Goal: Task Accomplishment & Management: Manage account settings

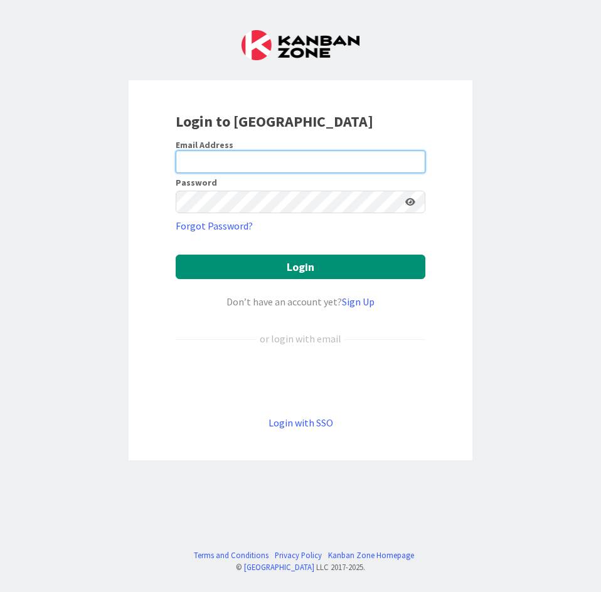
paste input "yoom.taki@gmail.com"
type input "yoom.taki@gmail.com"
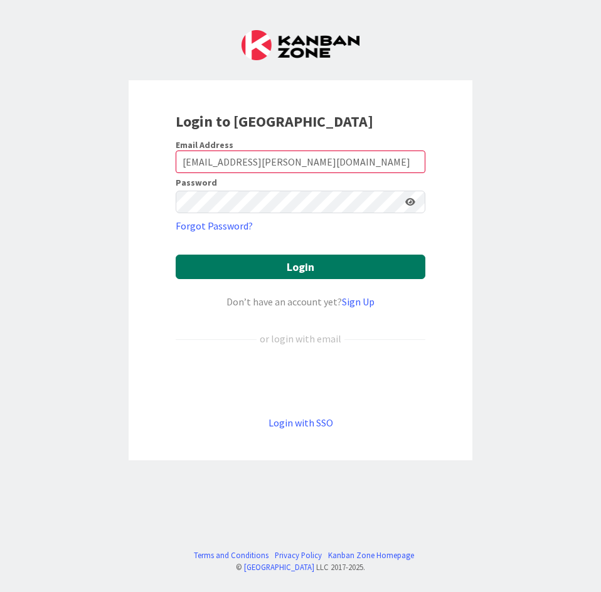
click at [252, 277] on button "Login" at bounding box center [301, 267] width 250 height 24
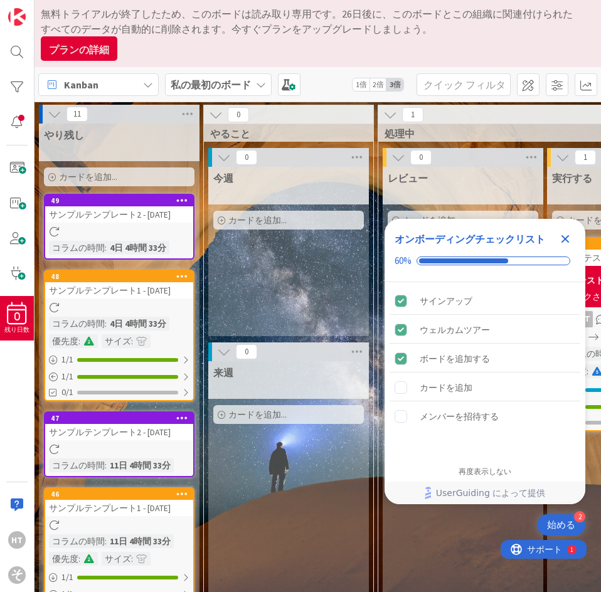
click at [147, 41] on div "プランの詳細" at bounding box center [308, 48] width 535 height 24
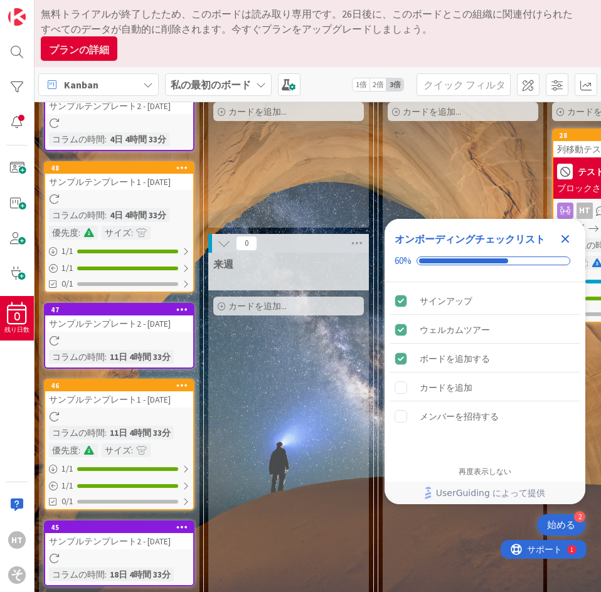
scroll to position [125, 0]
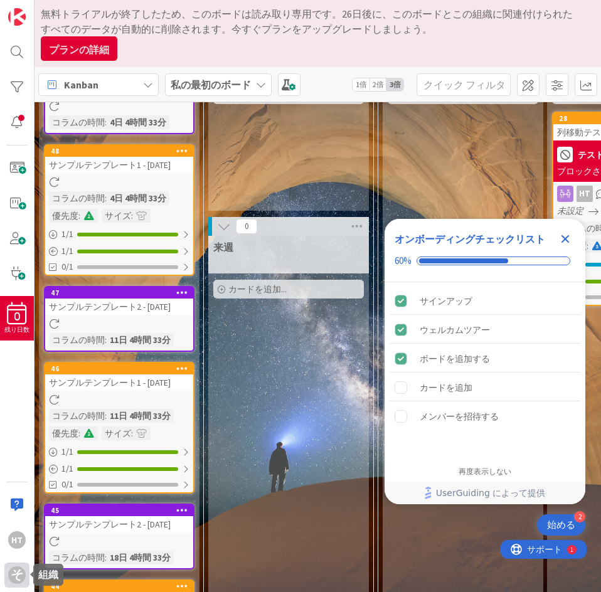
click at [24, 582] on div "そして" at bounding box center [16, 575] width 25 height 25
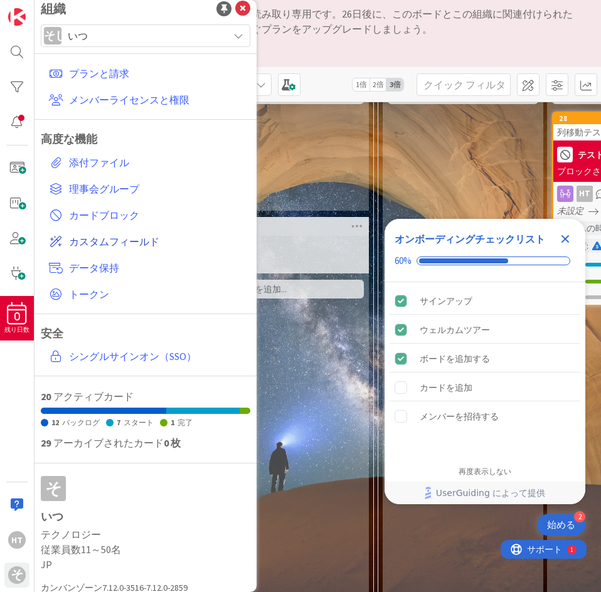
scroll to position [0, 0]
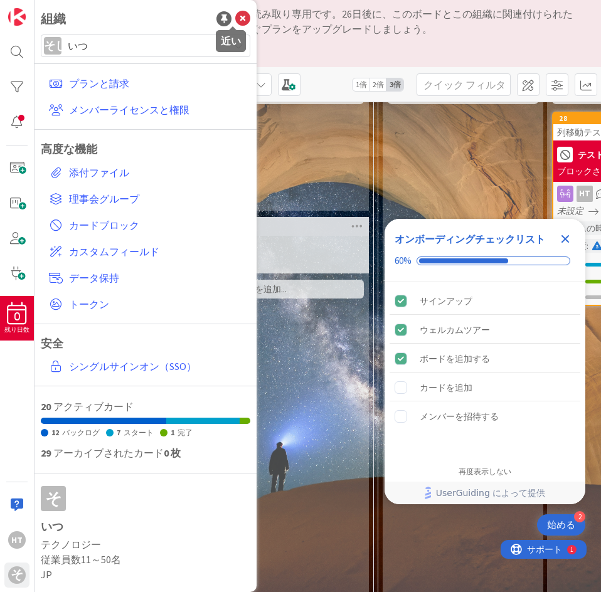
click at [237, 16] on icon at bounding box center [242, 18] width 15 height 15
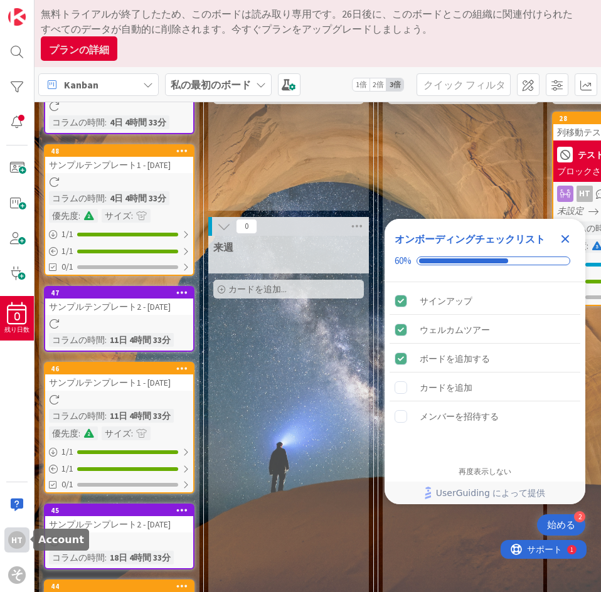
click at [23, 541] on div "ht" at bounding box center [17, 540] width 18 height 18
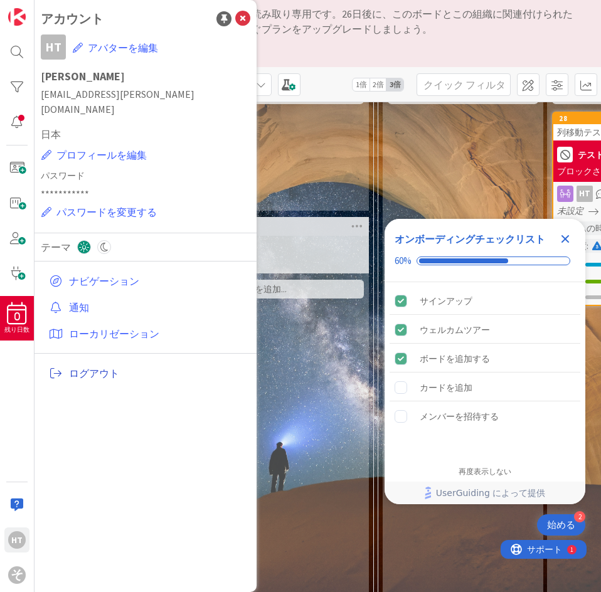
click at [87, 367] on font "ログアウト" at bounding box center [94, 373] width 50 height 13
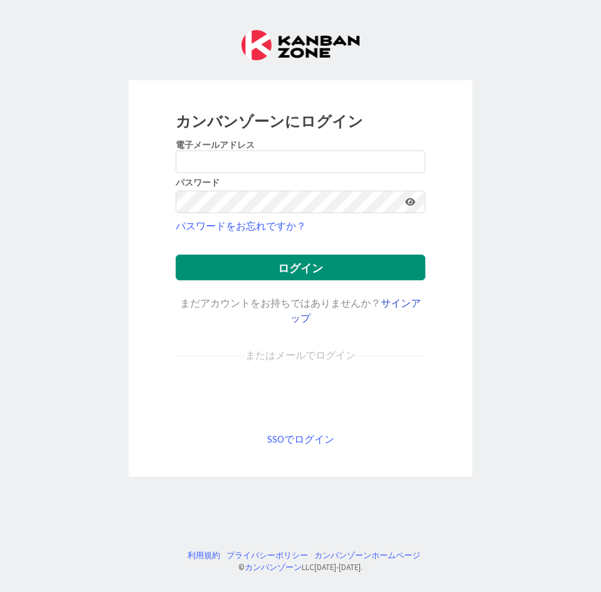
click at [385, 304] on font "サインアップ" at bounding box center [356, 311] width 131 height 28
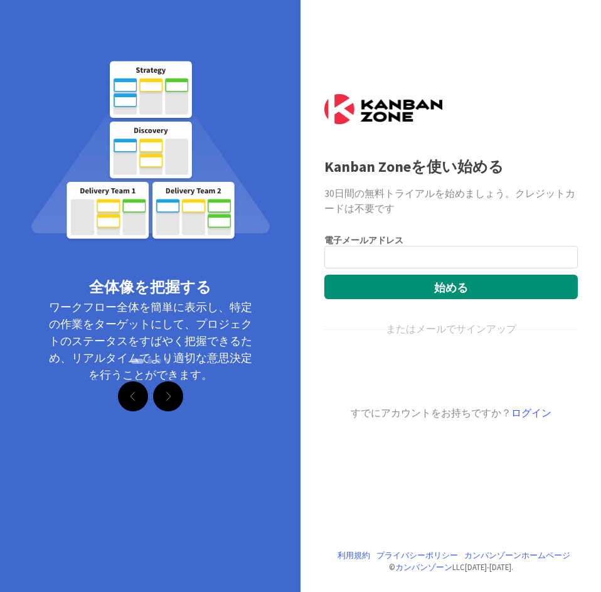
click at [345, 251] on input "email" at bounding box center [450, 257] width 253 height 23
type input "yoom.nogami@gmail.com"
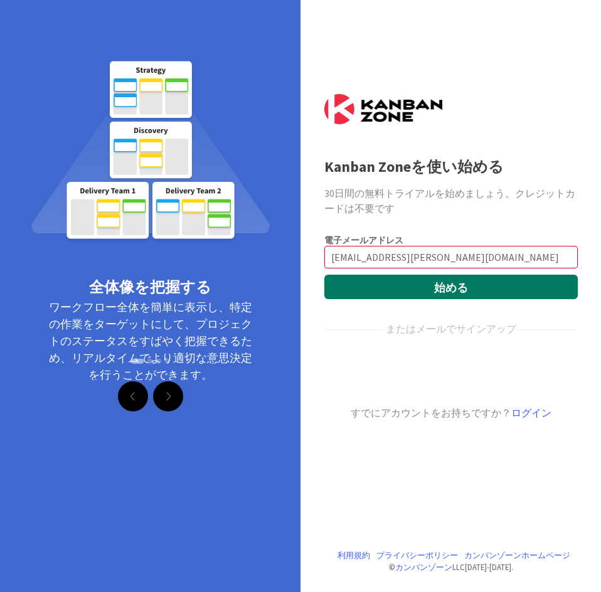
click at [405, 287] on button "始める" at bounding box center [450, 287] width 253 height 24
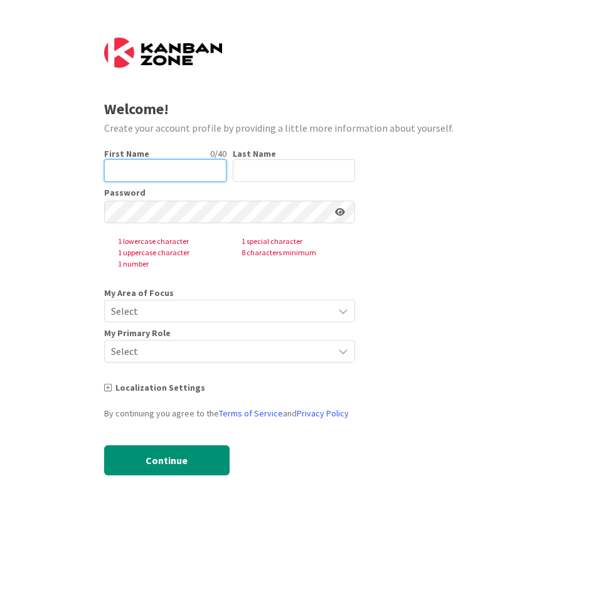
click at [130, 162] on input "text" at bounding box center [165, 170] width 122 height 23
type input "airi"
click at [317, 169] on input "text" at bounding box center [294, 170] width 122 height 23
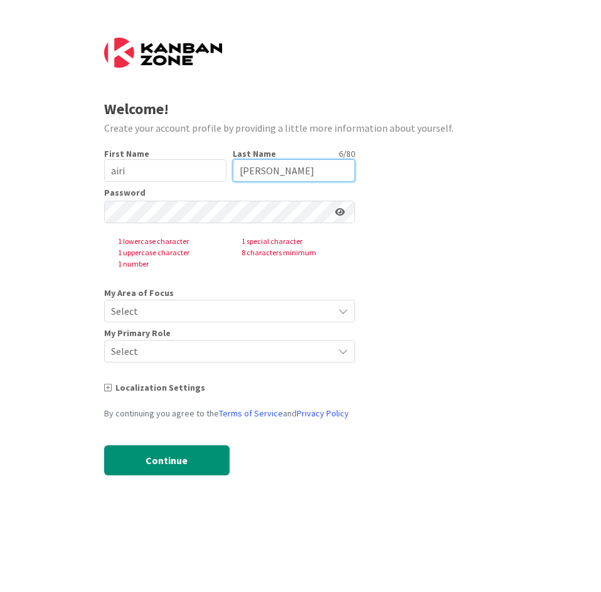
type input "nogami"
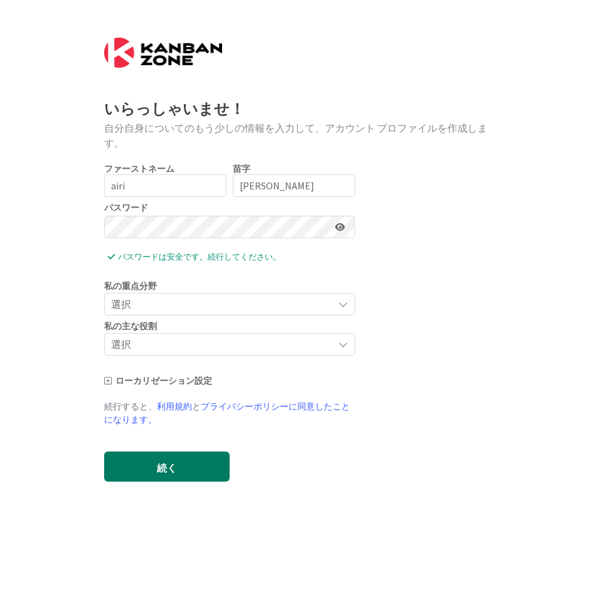
click at [135, 463] on button "続く" at bounding box center [166, 467] width 125 height 30
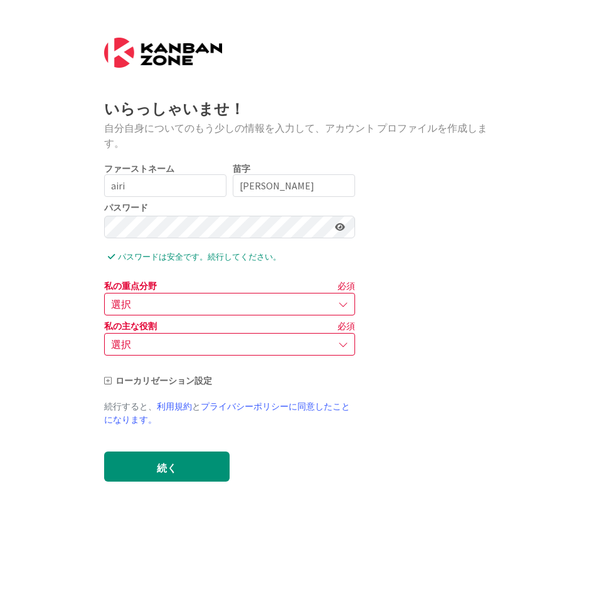
click at [222, 309] on span "選択" at bounding box center [219, 305] width 216 height 18
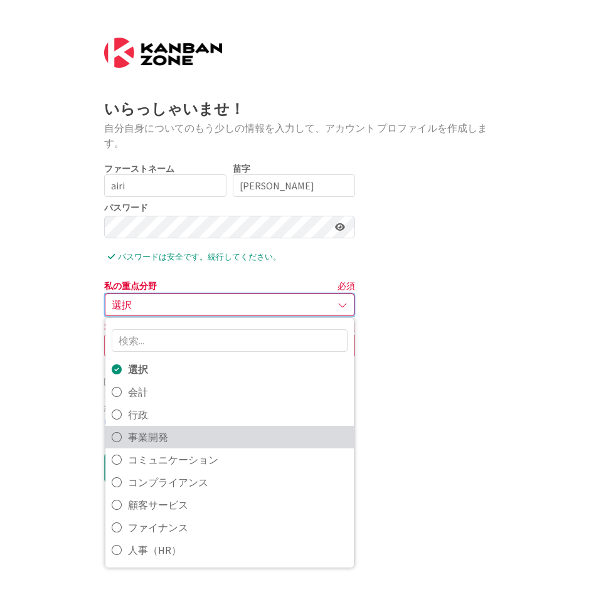
click at [164, 443] on font "事業開発" at bounding box center [148, 437] width 40 height 13
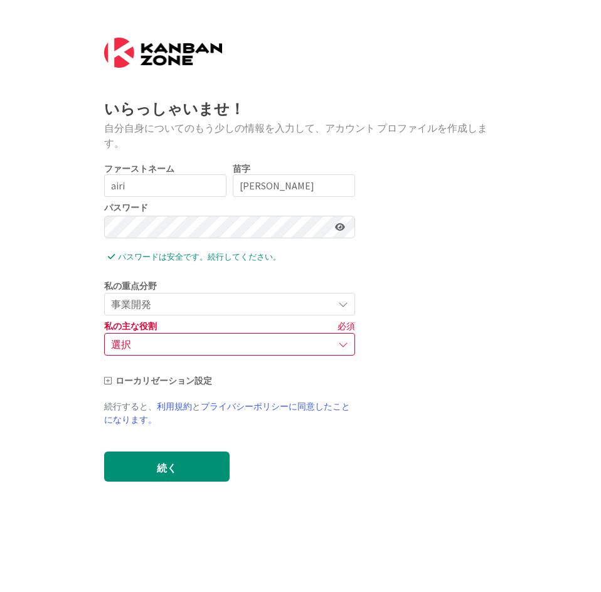
click at [139, 349] on span "選択" at bounding box center [219, 345] width 216 height 18
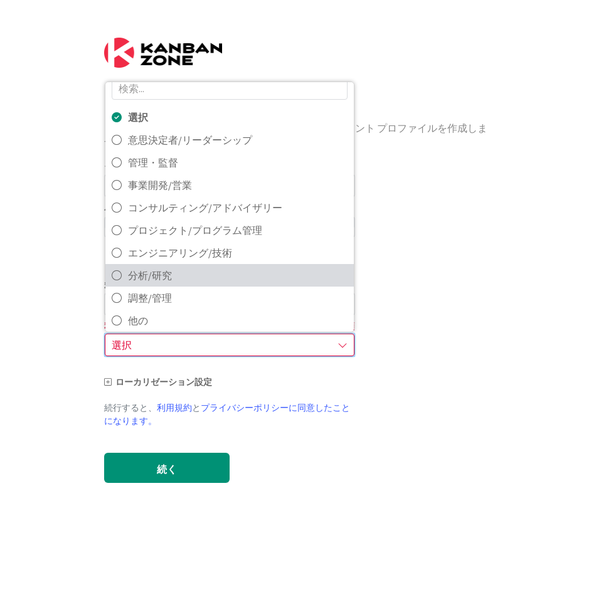
scroll to position [21, 0]
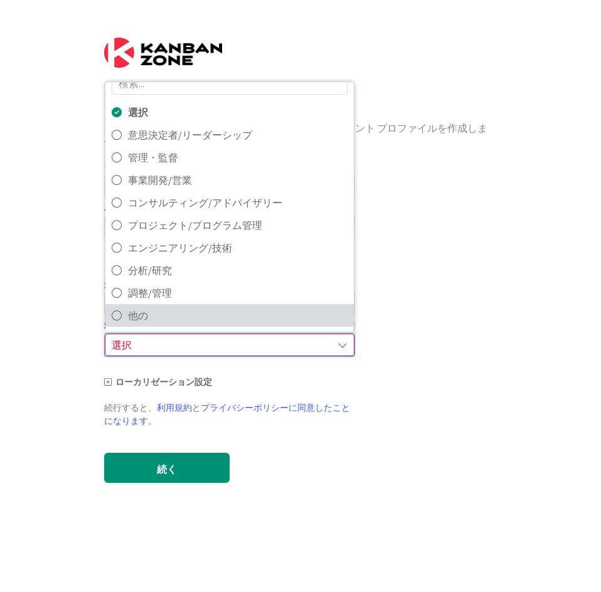
click at [168, 317] on span "他の" at bounding box center [238, 315] width 220 height 19
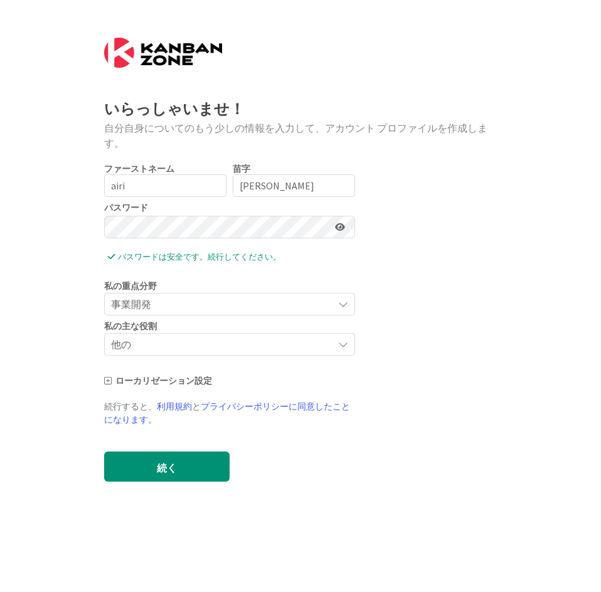
click at [152, 313] on span "事業開発" at bounding box center [219, 305] width 216 height 18
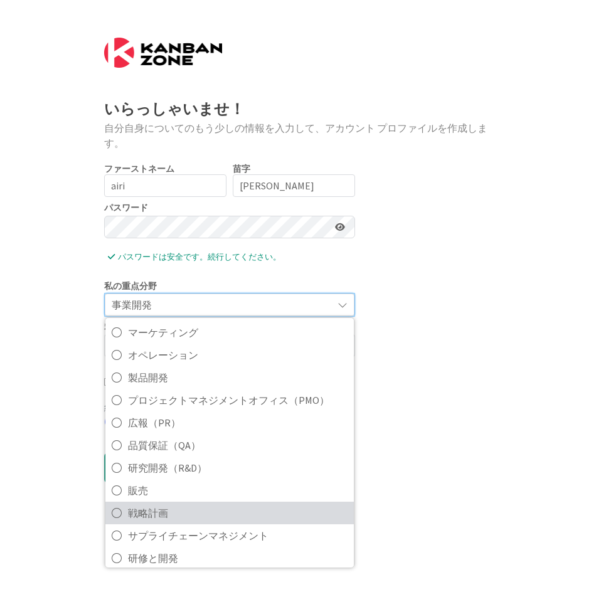
scroll to position [315, 0]
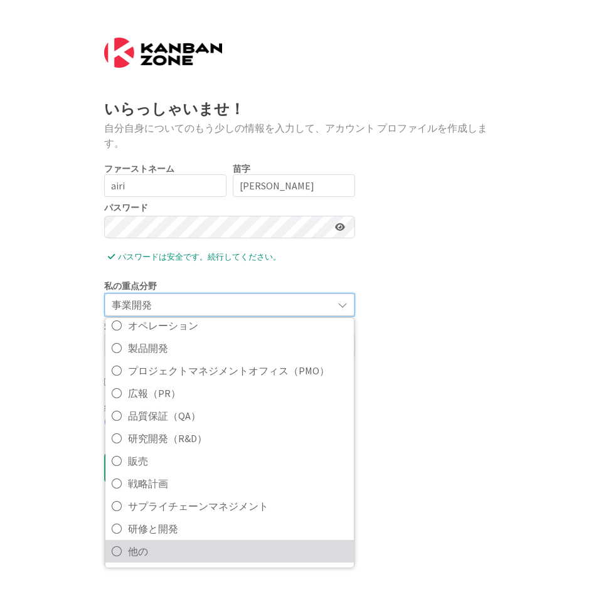
click at [136, 552] on font "他の" at bounding box center [138, 551] width 20 height 13
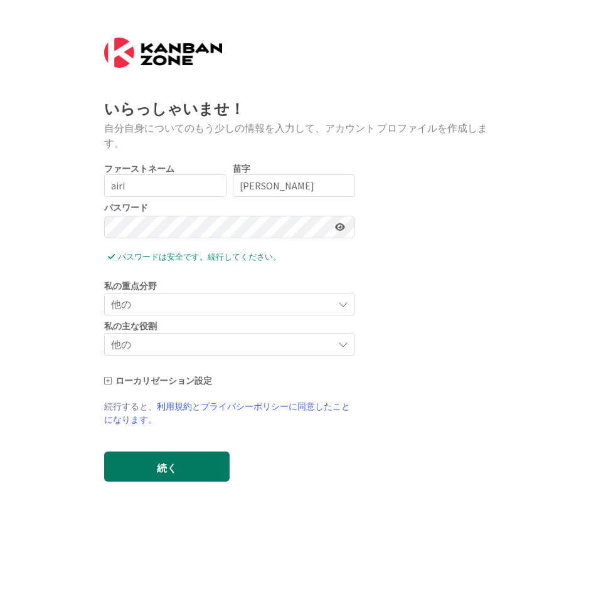
click at [129, 452] on button "続く" at bounding box center [166, 467] width 125 height 30
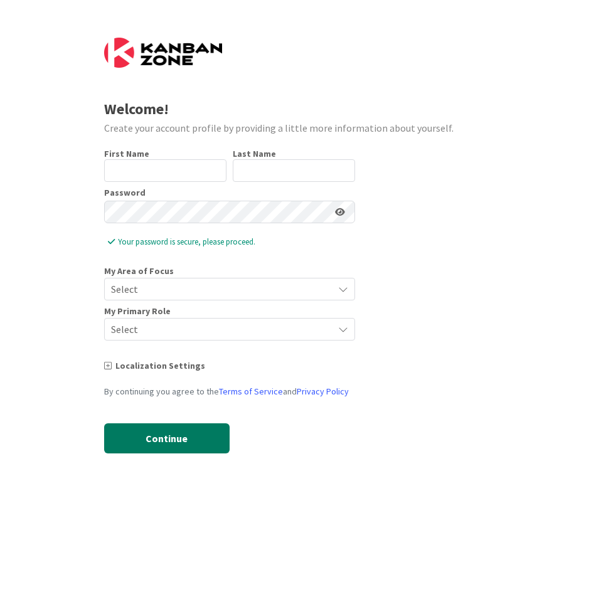
click at [161, 439] on button "Continue" at bounding box center [166, 439] width 125 height 30
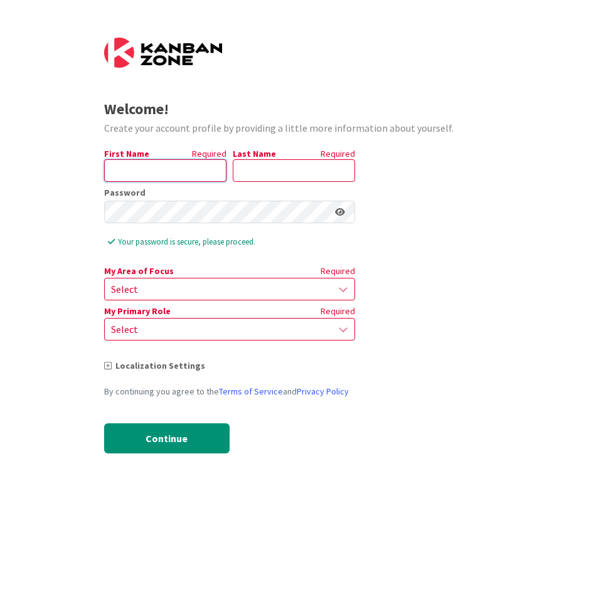
click at [131, 173] on input "text" at bounding box center [165, 170] width 122 height 23
type input "airi"
click at [296, 176] on input "text" at bounding box center [294, 170] width 122 height 23
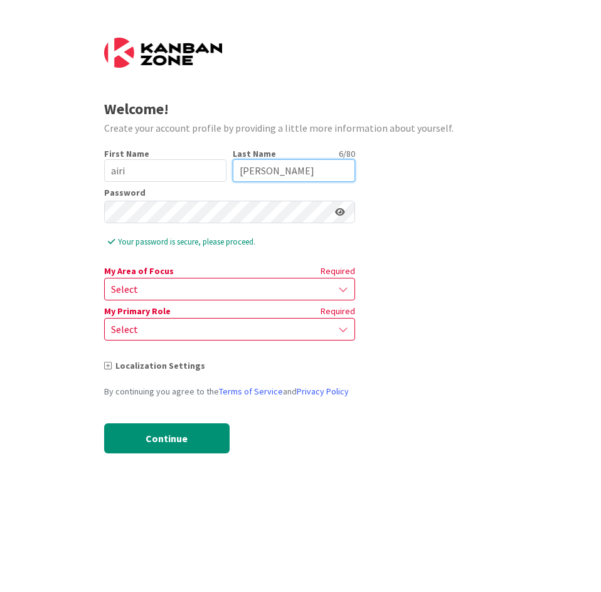
type input "nogami"
click at [432, 293] on form "Welcome! Create your account profile by providing a little more information abo…" at bounding box center [300, 255] width 393 height 435
click at [398, 383] on form "Welcome! Create your account profile by providing a little more information abo…" at bounding box center [300, 255] width 393 height 435
click at [333, 294] on div "Select" at bounding box center [229, 289] width 251 height 23
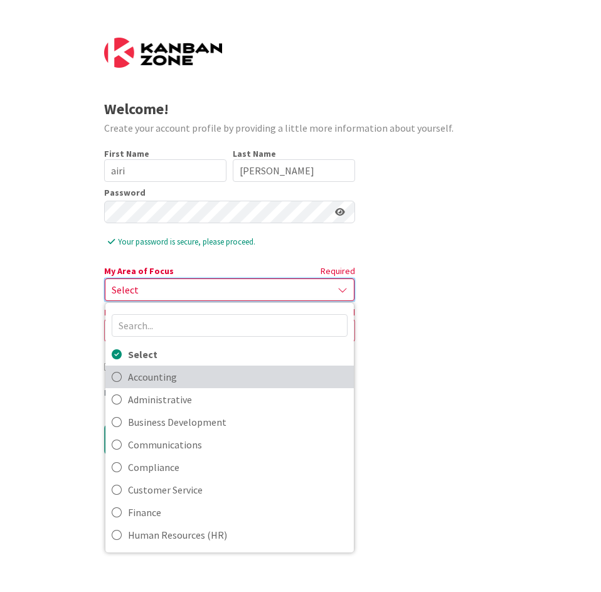
click at [116, 375] on icon at bounding box center [117, 377] width 10 height 19
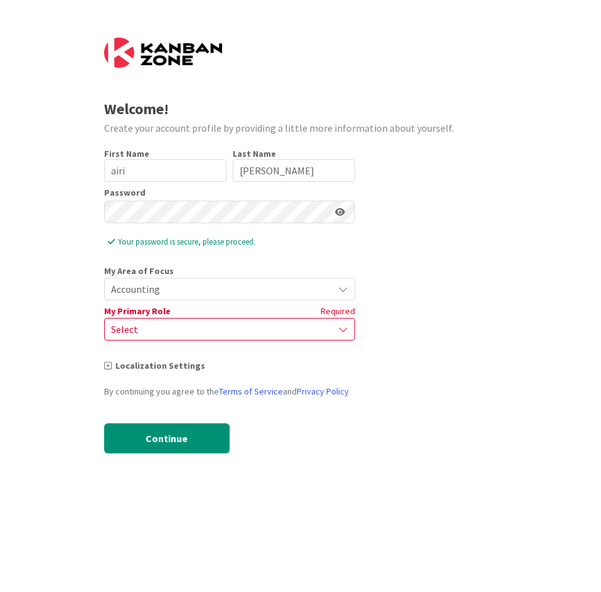
click at [125, 334] on span "Select" at bounding box center [219, 330] width 216 height 18
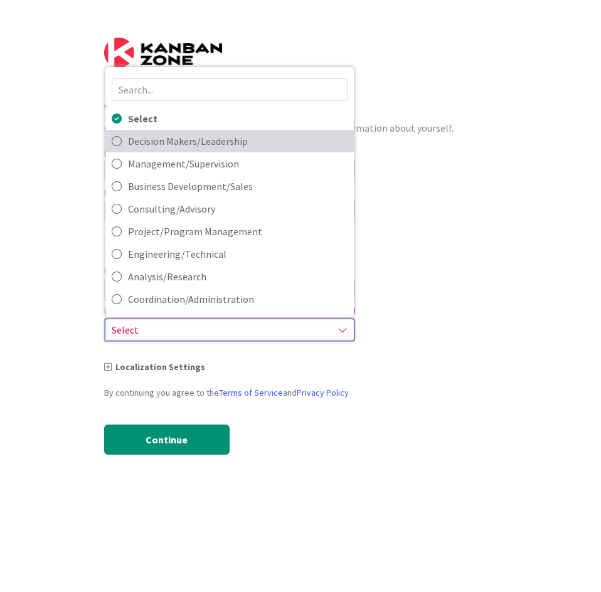
click at [149, 146] on span "Decision Makers/Leadership" at bounding box center [238, 141] width 220 height 19
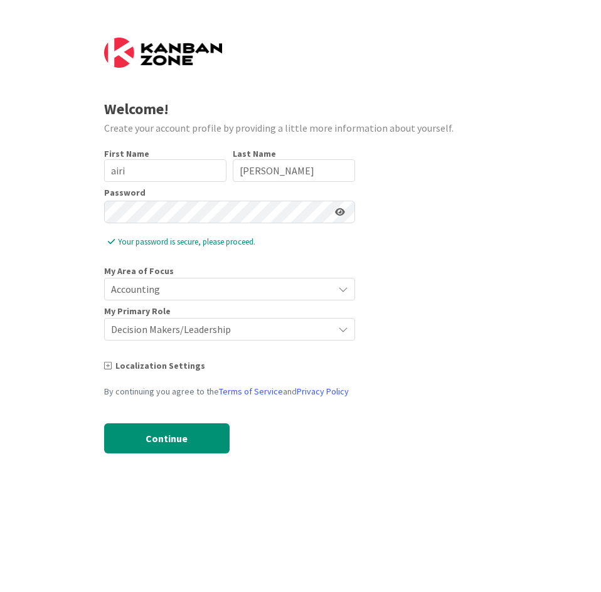
click at [304, 326] on span "Decision Makers/Leadership" at bounding box center [219, 330] width 216 height 18
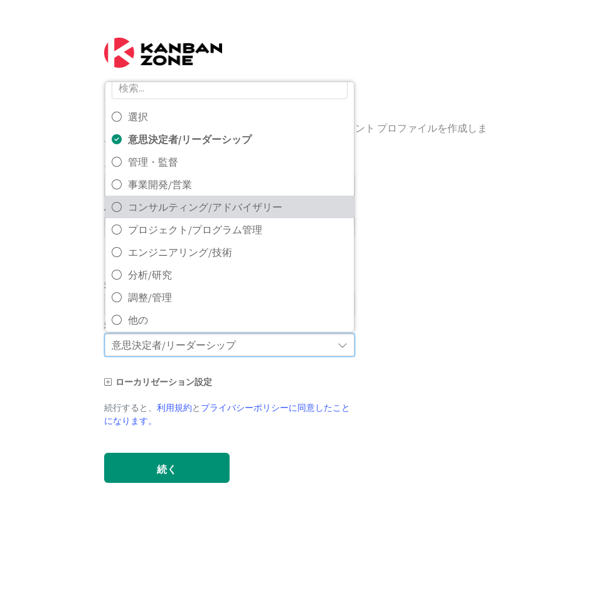
scroll to position [21, 0]
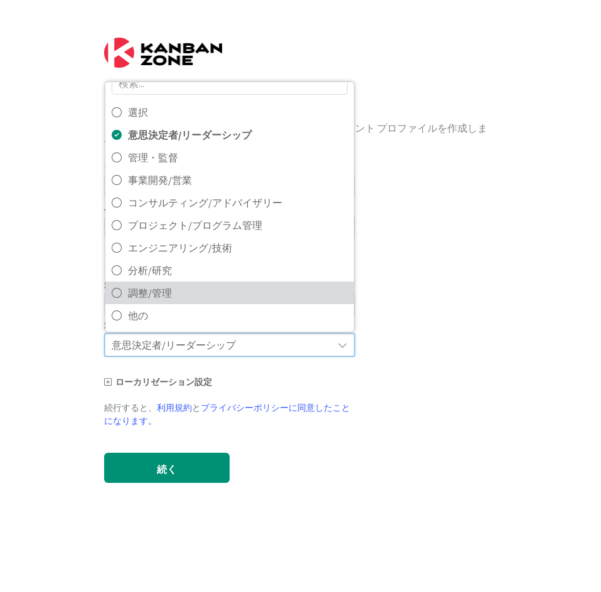
click at [161, 292] on font "調整/管理" at bounding box center [150, 293] width 44 height 13
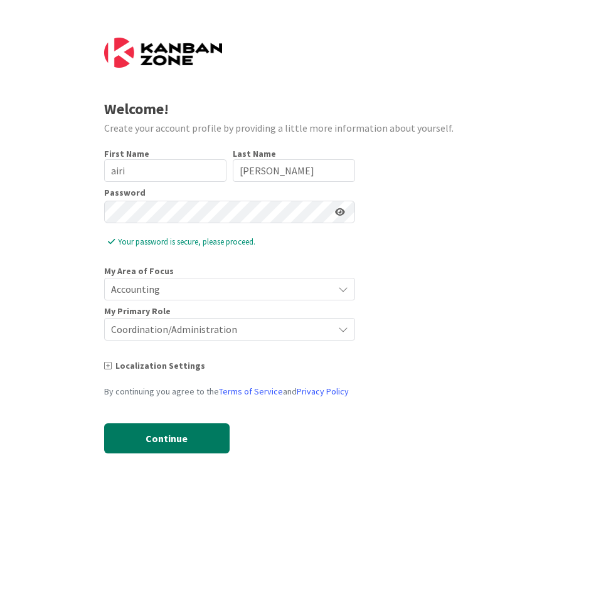
click at [144, 435] on button "Continue" at bounding box center [166, 439] width 125 height 30
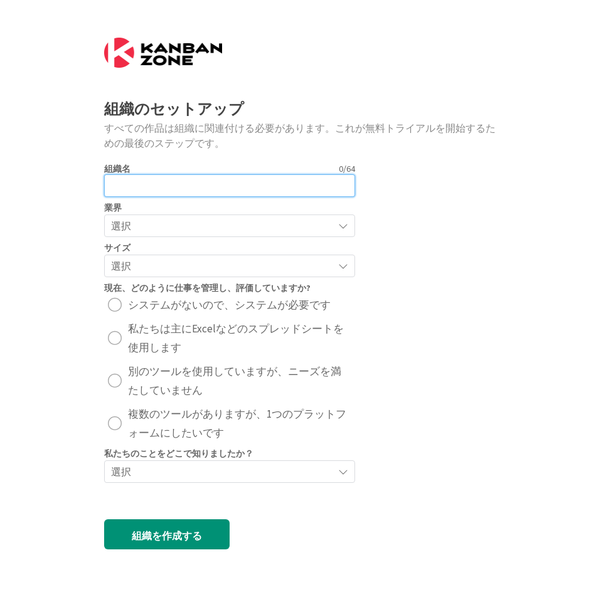
click at [174, 182] on input "text" at bounding box center [229, 185] width 251 height 23
type input "yoom"
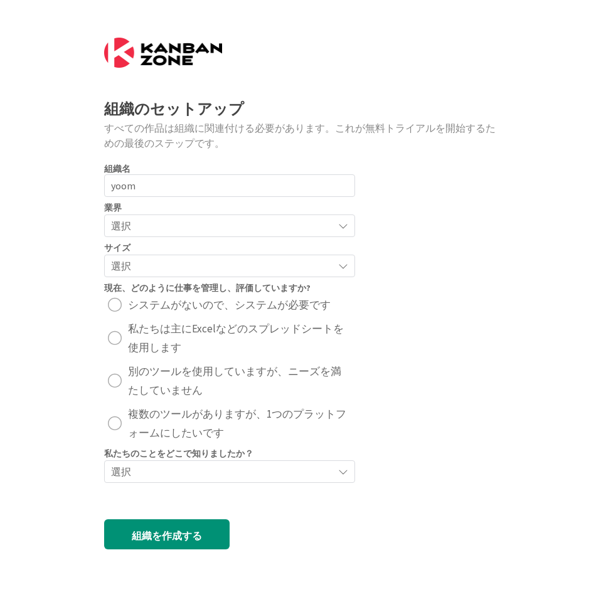
click at [168, 223] on span "選択" at bounding box center [219, 226] width 216 height 18
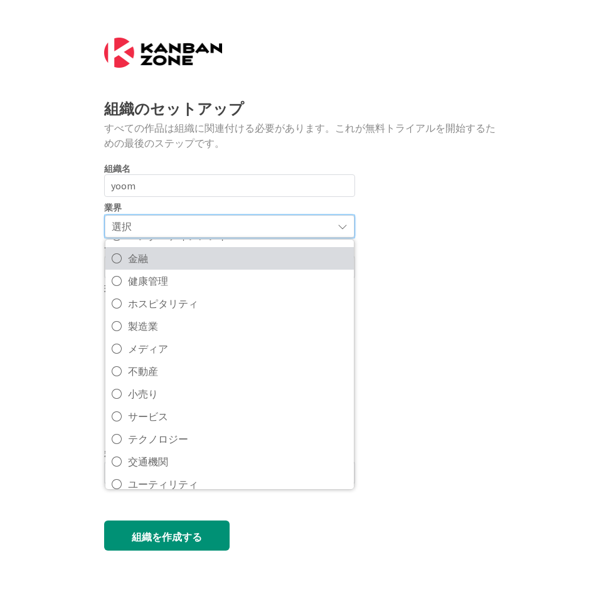
scroll to position [157, 0]
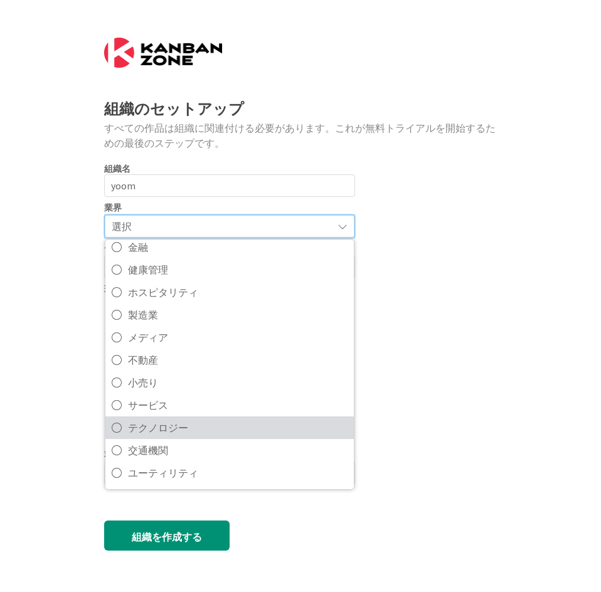
click at [168, 427] on font "テクノロジー" at bounding box center [158, 428] width 60 height 13
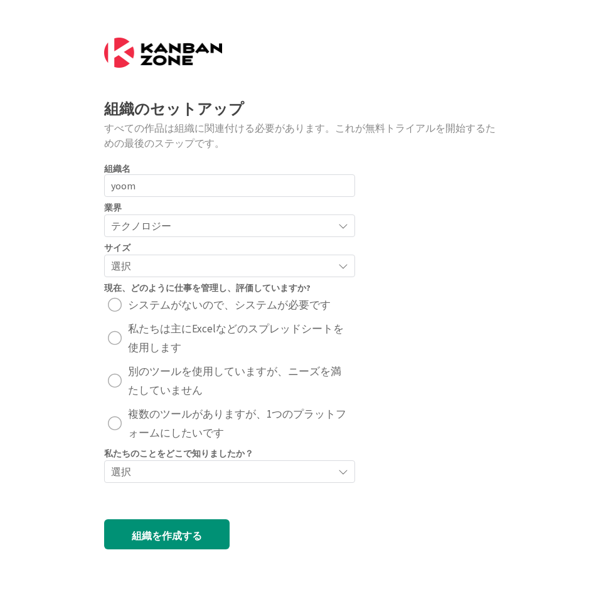
click at [112, 306] on div "radio" at bounding box center [115, 305] width 14 height 14
click at [132, 471] on span "選択" at bounding box center [219, 472] width 216 height 18
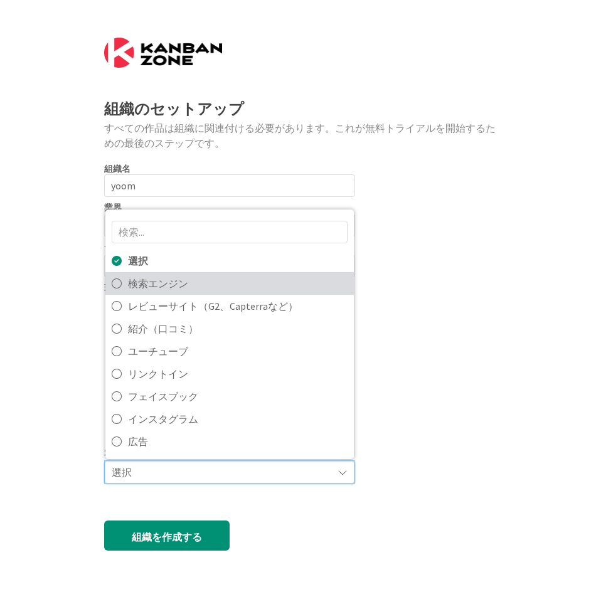
click at [144, 288] on font "検索エンジン" at bounding box center [158, 283] width 60 height 13
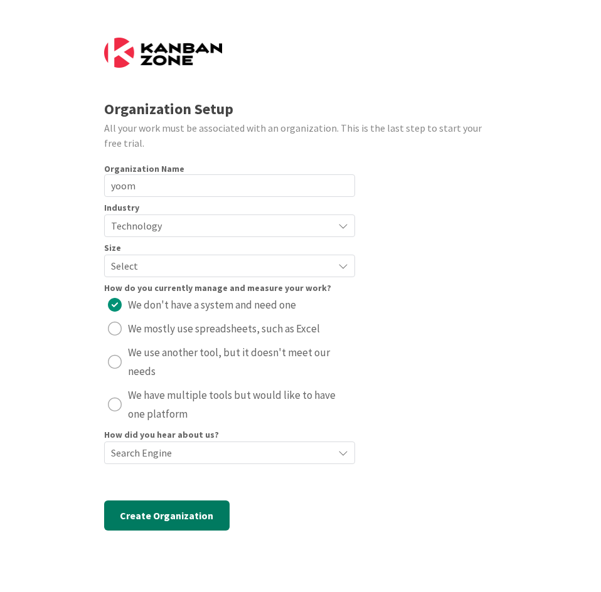
click at [157, 518] on button "Create Organization" at bounding box center [166, 516] width 125 height 30
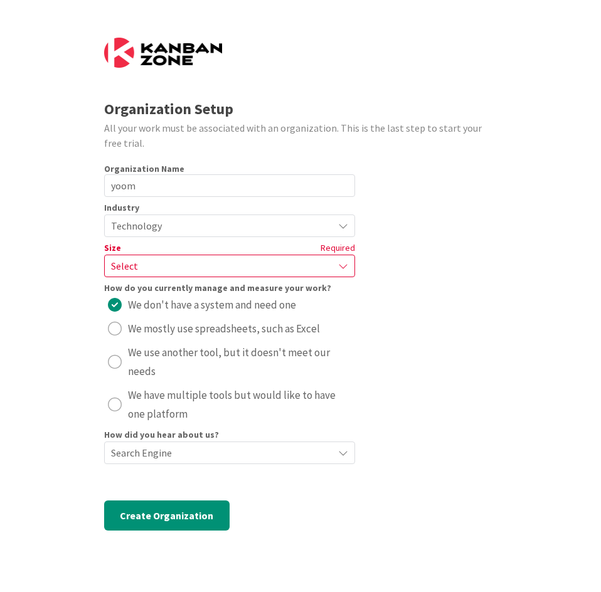
click at [142, 269] on span "Select" at bounding box center [219, 266] width 216 height 18
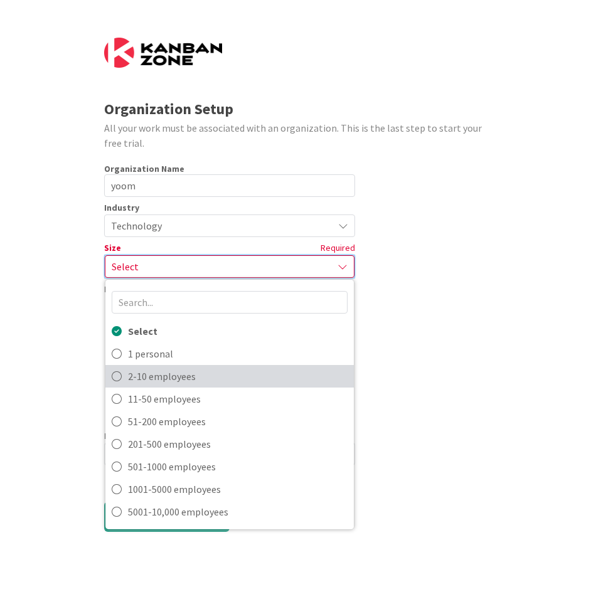
click at [146, 376] on span "2-10 employees" at bounding box center [238, 376] width 220 height 19
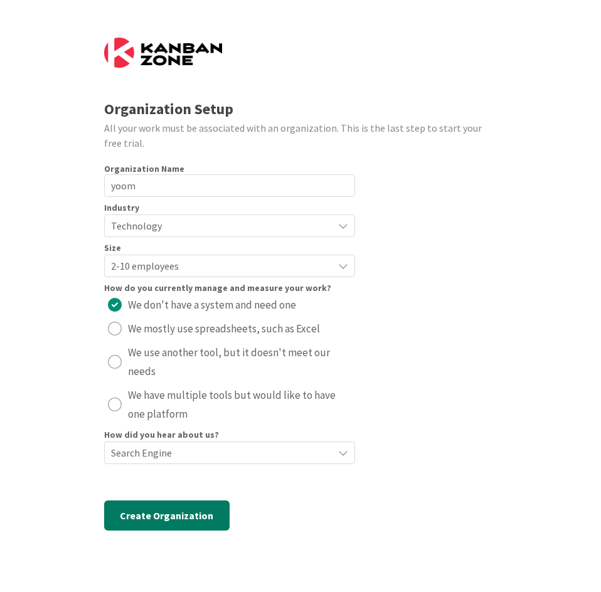
click at [137, 515] on button "Create Organization" at bounding box center [166, 516] width 125 height 30
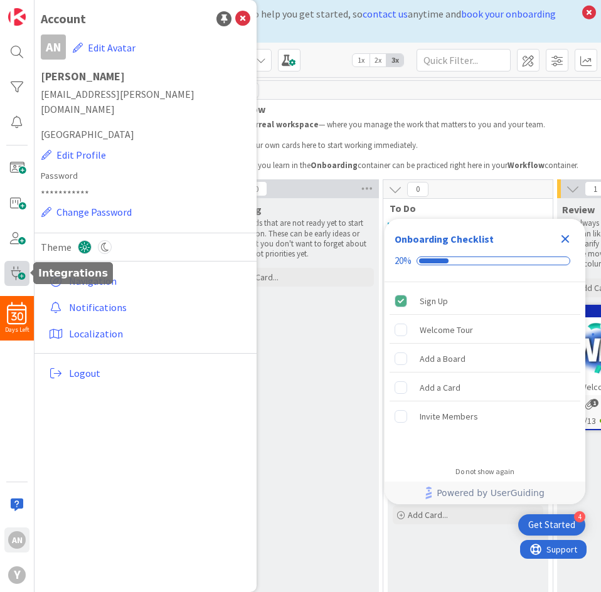
click at [21, 278] on span at bounding box center [16, 273] width 25 height 25
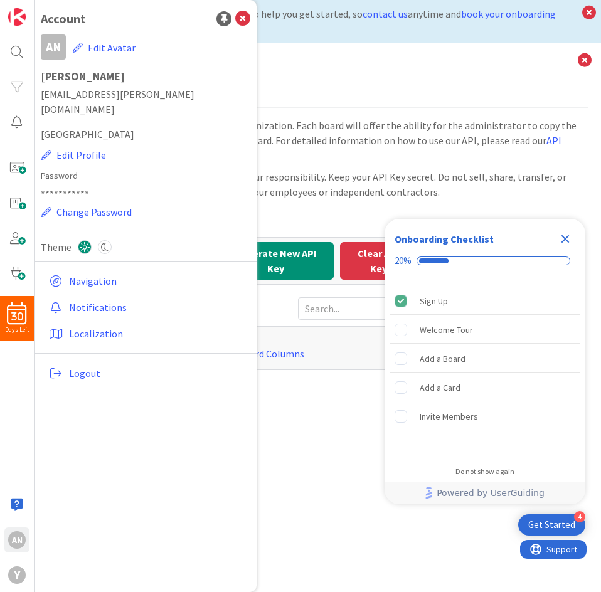
click at [321, 415] on div "The API key is generated here for the entire organization. Each board will offe…" at bounding box center [317, 352] width 541 height 468
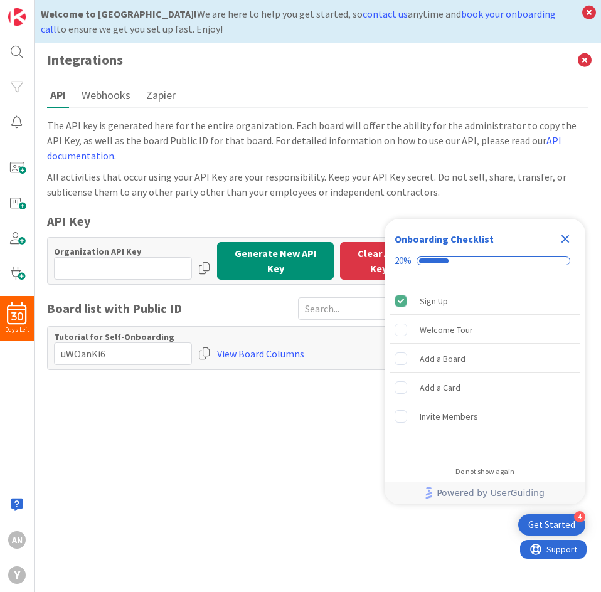
click at [321, 415] on div "The API key is generated here for the entire organization. Each board will offe…" at bounding box center [317, 352] width 541 height 468
click at [567, 240] on icon "Close Checklist" at bounding box center [566, 239] width 8 height 8
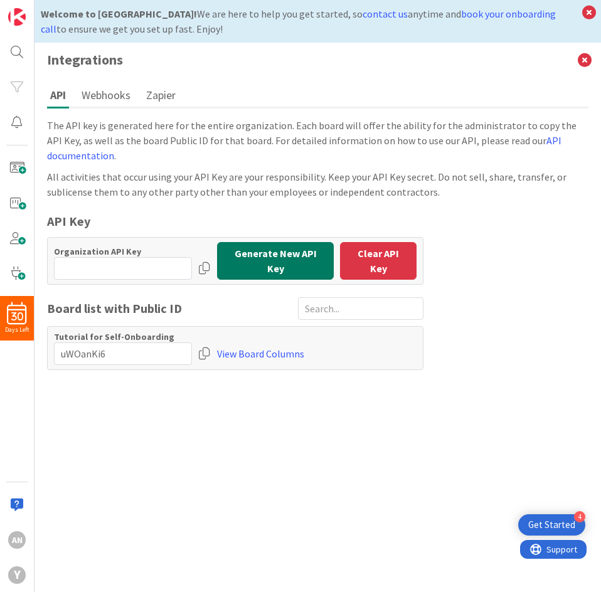
click at [299, 257] on button "Generate New API Key" at bounding box center [275, 261] width 117 height 38
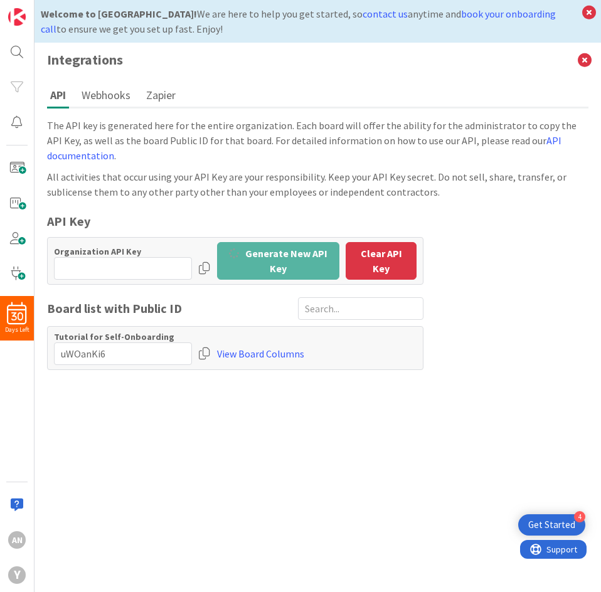
type input "qzs0p5Yg:Pl5WB7paqlM8KXDBGgaym"
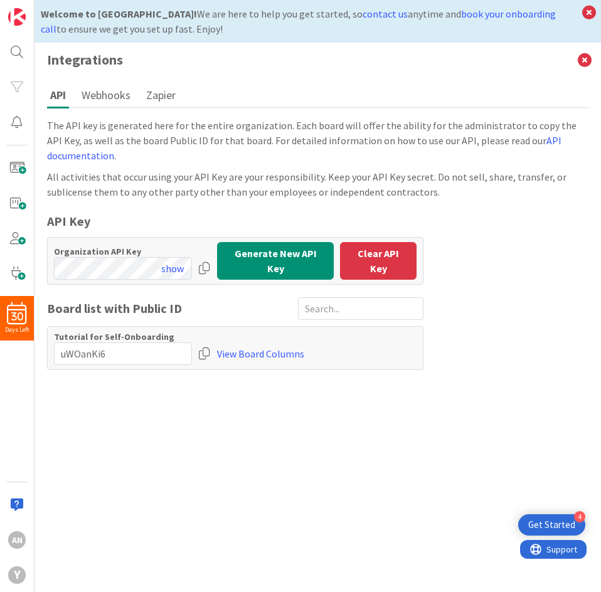
click at [198, 257] on div at bounding box center [204, 268] width 13 height 23
